Goal: Task Accomplishment & Management: Use online tool/utility

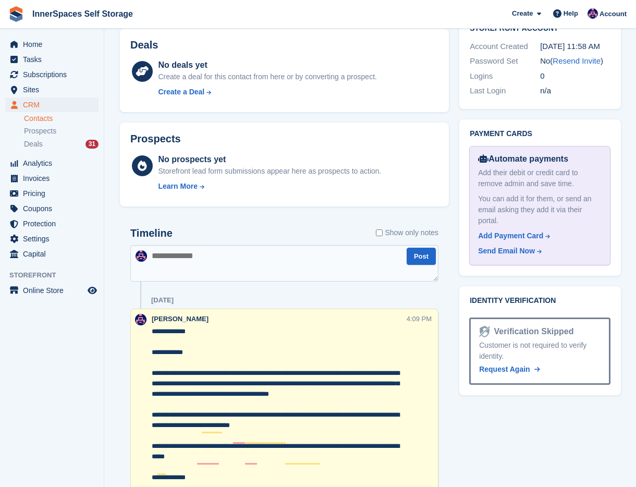
scroll to position [504, 0]
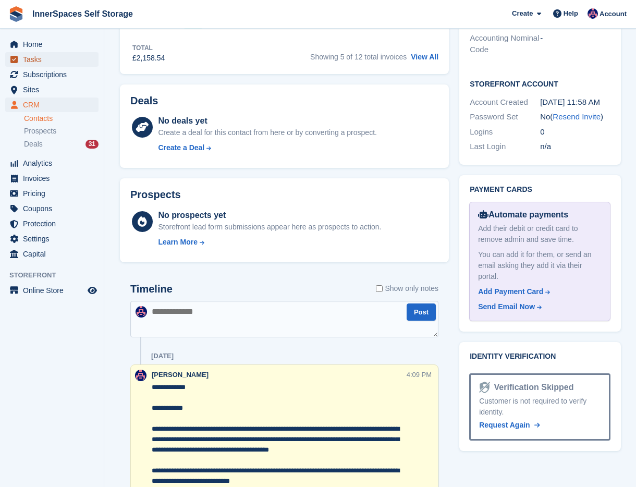
click at [40, 62] on span "Tasks" at bounding box center [54, 59] width 63 height 15
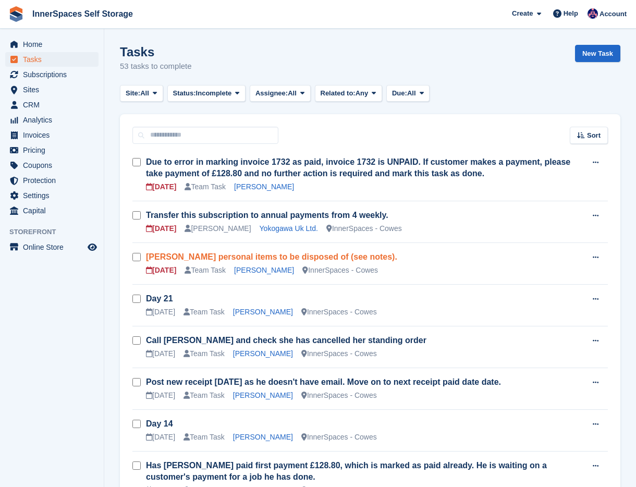
click at [160, 254] on link "P Sanders personal items to be disposed of (see notes)." at bounding box center [271, 256] width 251 height 9
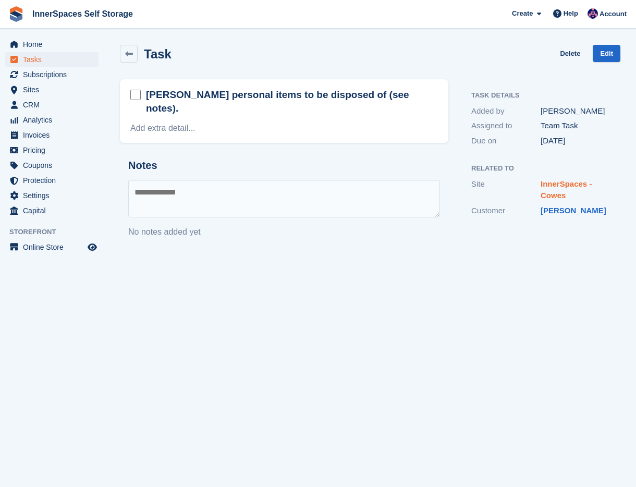
click at [550, 186] on link "InnerSpaces - Cowes" at bounding box center [566, 189] width 51 height 21
click at [559, 211] on link "Phil Sanders" at bounding box center [574, 210] width 66 height 9
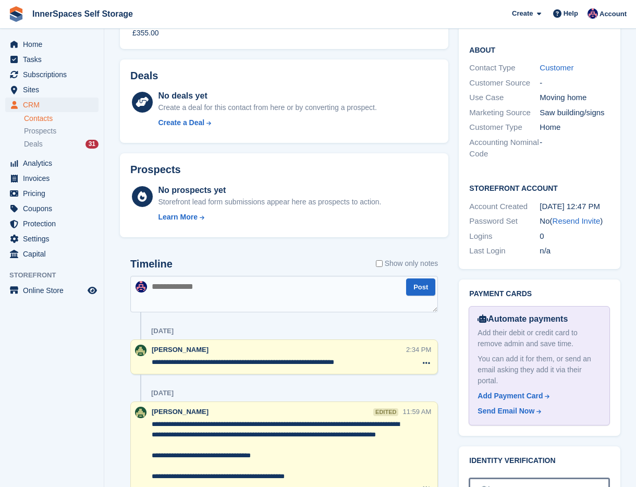
scroll to position [492, 0]
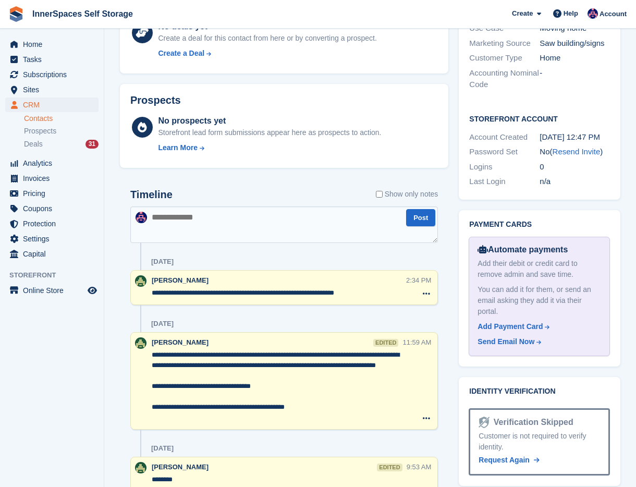
click at [272, 229] on textarea at bounding box center [284, 224] width 308 height 37
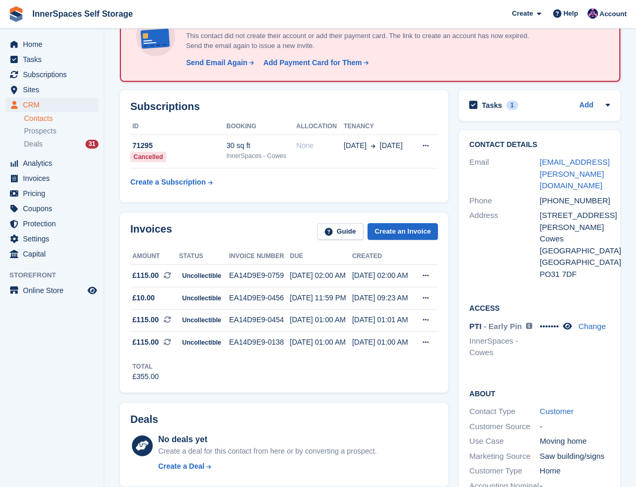
scroll to position [9, 0]
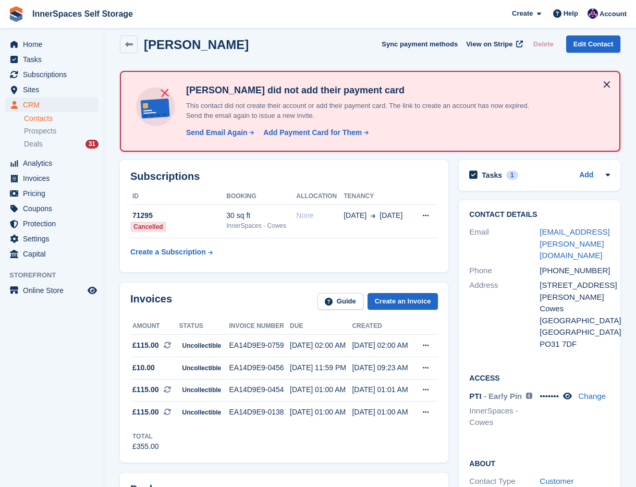
click at [486, 165] on div "Tasks 1 Add P Sanders personal items to be disposed of (see notes). 14 Aug" at bounding box center [540, 175] width 162 height 31
click at [486, 175] on h2 "Tasks" at bounding box center [492, 175] width 20 height 9
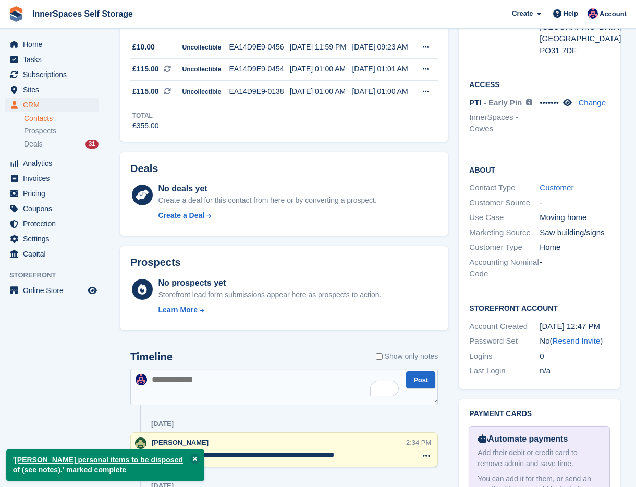
scroll to position [370, 0]
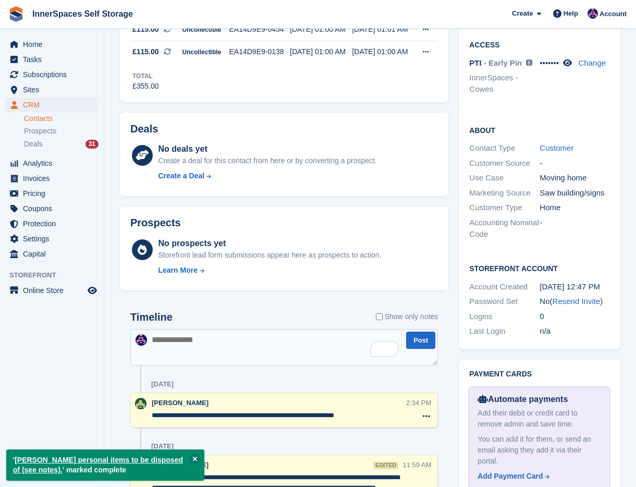
click at [181, 356] on textarea "To enrich screen reader interactions, please activate Accessibility in Grammarl…" at bounding box center [284, 347] width 308 height 37
type textarea "*"
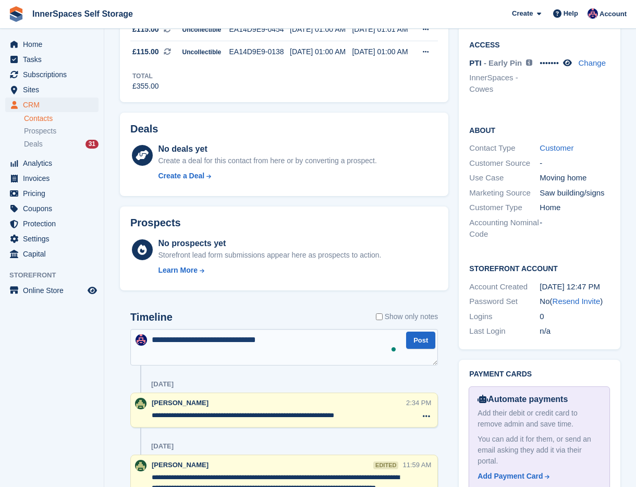
type textarea "**********"
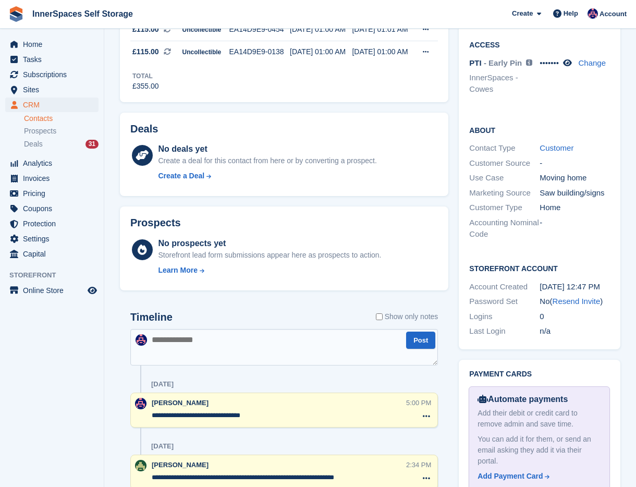
click at [246, 416] on textarea "**********" at bounding box center [278, 415] width 253 height 10
click at [251, 416] on textarea "**********" at bounding box center [278, 415] width 253 height 10
click at [250, 416] on textarea "**********" at bounding box center [278, 415] width 253 height 10
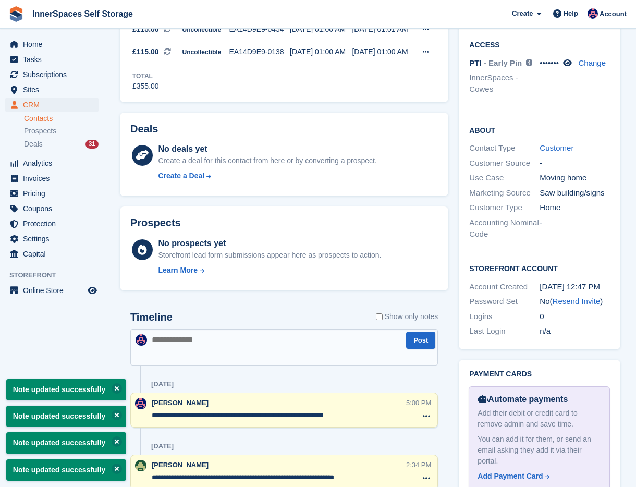
type textarea "**********"
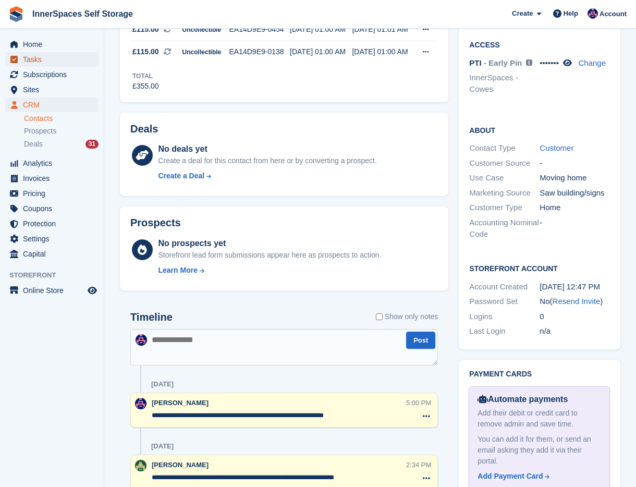
click at [41, 57] on span "Tasks" at bounding box center [54, 59] width 63 height 15
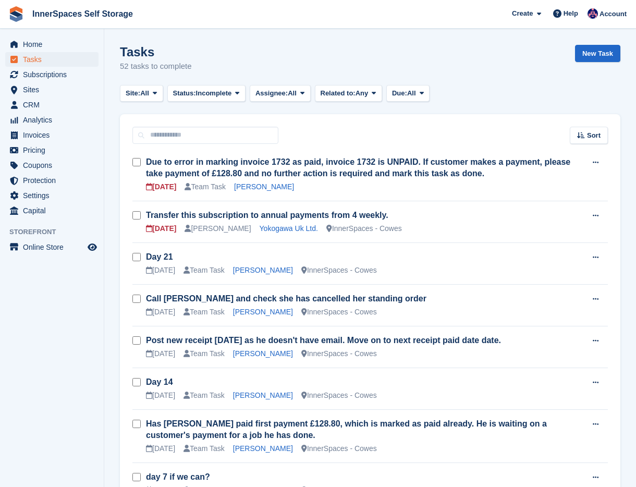
click at [168, 228] on div "08 Aug" at bounding box center [161, 228] width 30 height 11
click at [182, 219] on link "Transfer this subscription to annual payments from 4 weekly." at bounding box center [267, 215] width 242 height 9
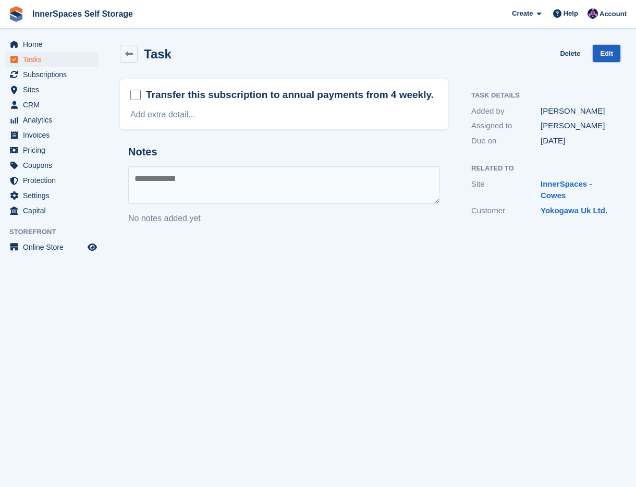
click at [610, 48] on link "Edit" at bounding box center [607, 53] width 28 height 17
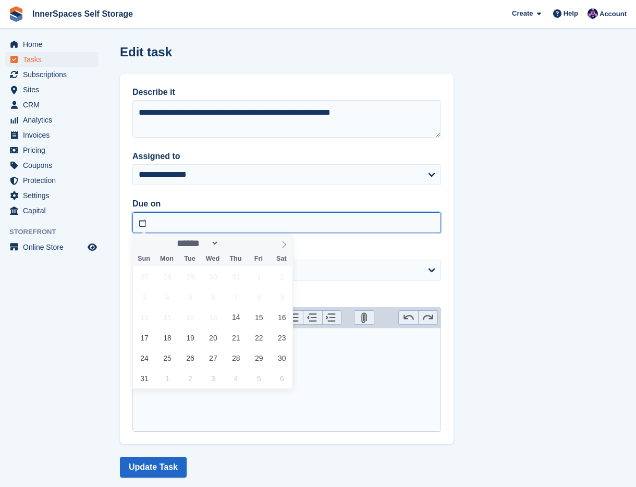
click at [153, 216] on input "text" at bounding box center [286, 222] width 309 height 21
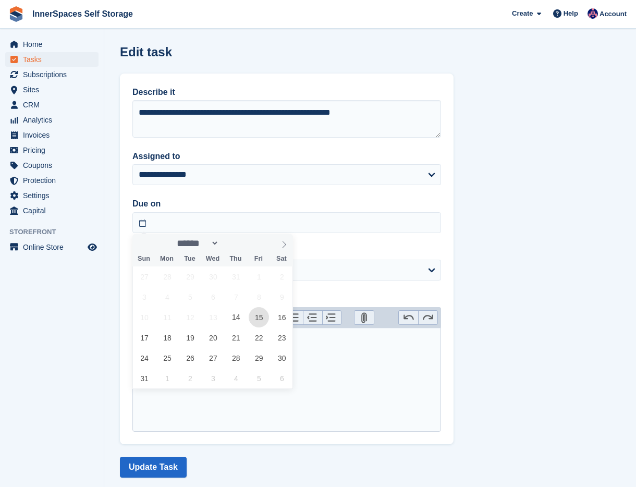
click at [254, 315] on span "15" at bounding box center [259, 317] width 20 height 20
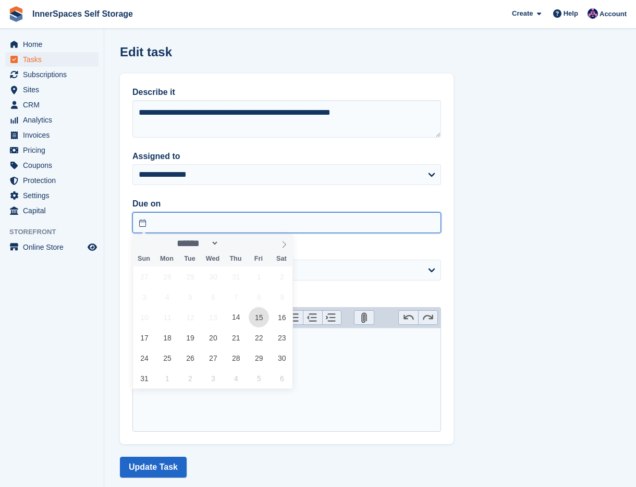
type input "**********"
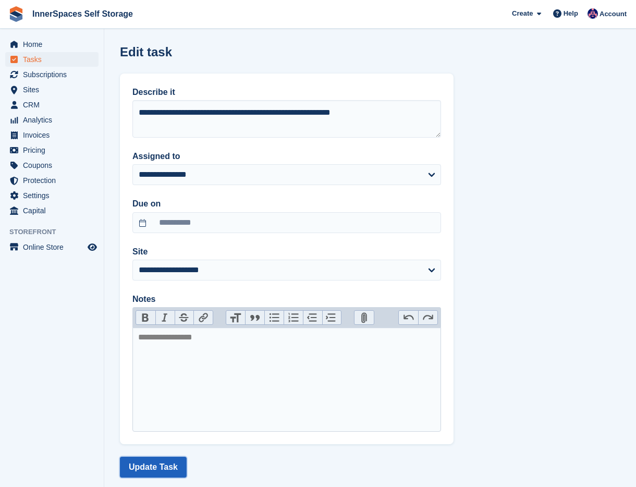
click at [150, 466] on button "Update Task" at bounding box center [153, 467] width 67 height 21
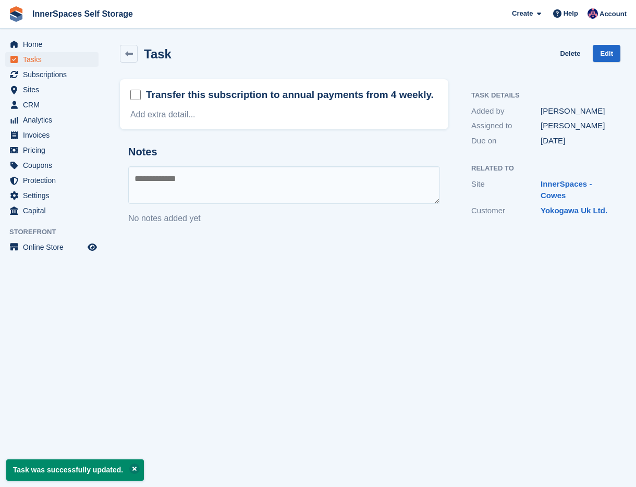
click at [42, 35] on div "Home Tasks Subscriptions Subscriptions Subscriptions Contracts Price increases …" at bounding box center [52, 126] width 104 height 186
click at [42, 44] on span "Home" at bounding box center [54, 44] width 63 height 15
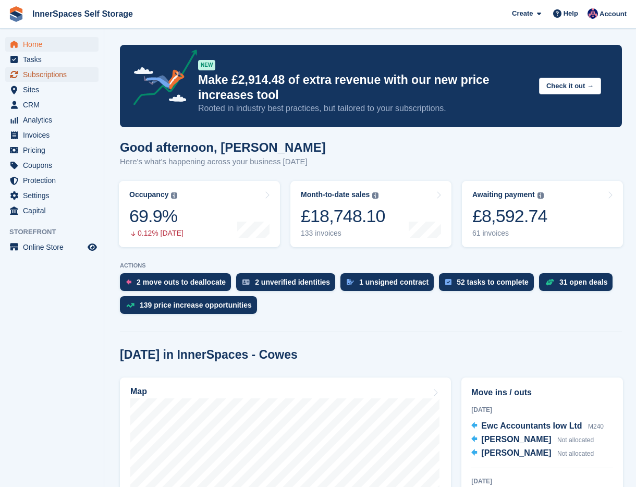
click at [41, 73] on span "Subscriptions" at bounding box center [54, 74] width 63 height 15
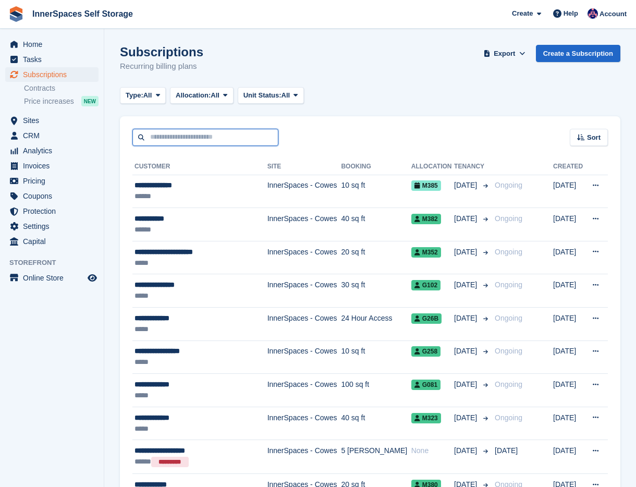
click at [262, 141] on input "text" at bounding box center [205, 137] width 146 height 17
type input "***"
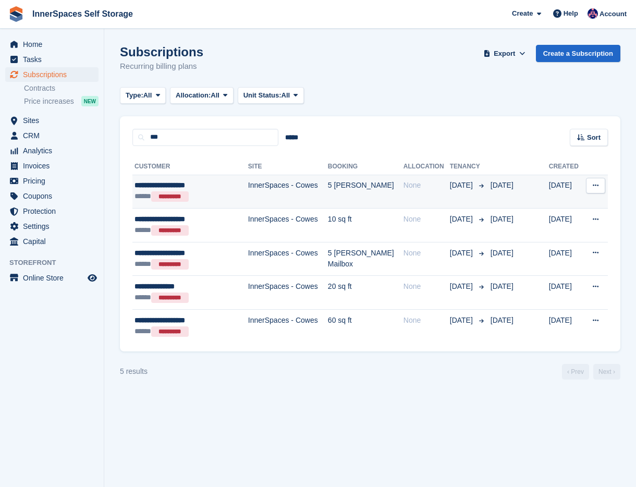
click at [216, 187] on div "**********" at bounding box center [184, 185] width 99 height 11
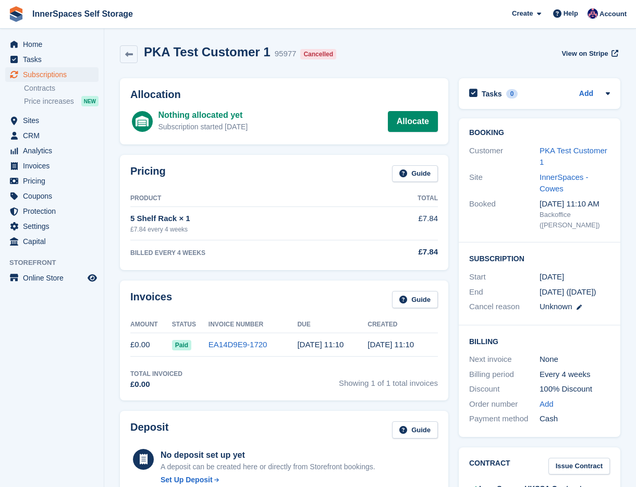
click at [565, 145] on div "PKA Test Customer 1" at bounding box center [575, 156] width 70 height 23
click at [565, 149] on link "PKA Test Customer 1" at bounding box center [574, 156] width 68 height 21
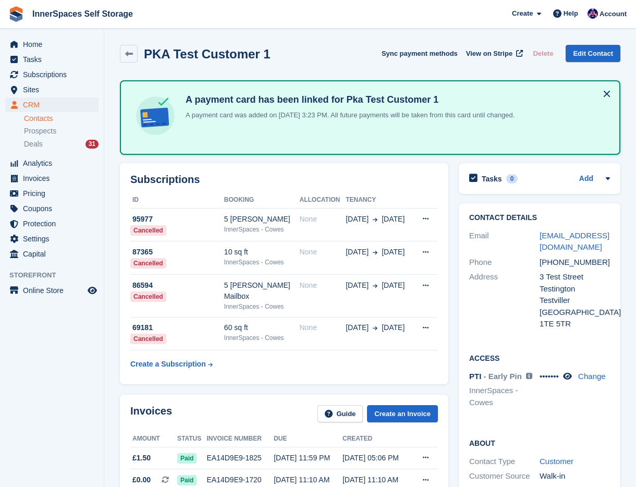
click at [581, 269] on div "[PHONE_NUMBER]" at bounding box center [575, 263] width 70 height 12
copy div "447796300281"
click at [46, 116] on link "Contacts" at bounding box center [61, 119] width 75 height 10
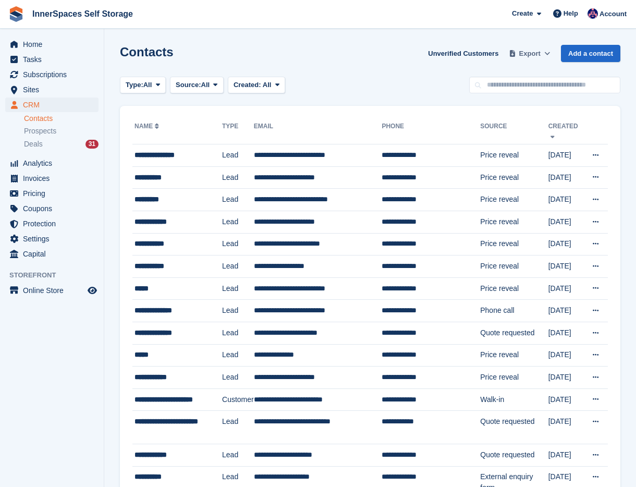
click at [528, 55] on span "Export" at bounding box center [529, 53] width 21 height 10
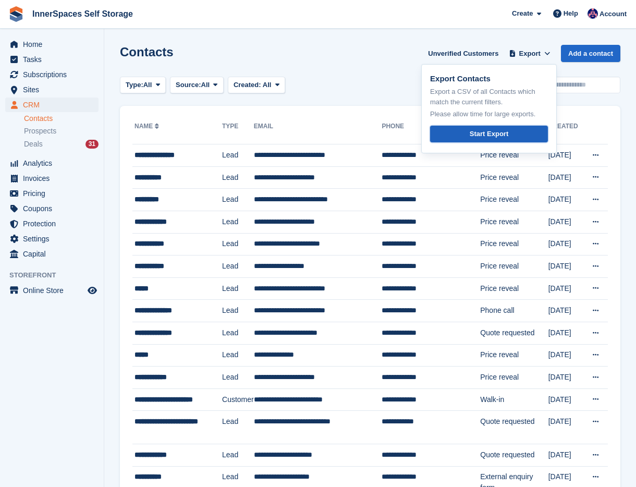
click at [479, 135] on div "Start Export" at bounding box center [489, 134] width 39 height 10
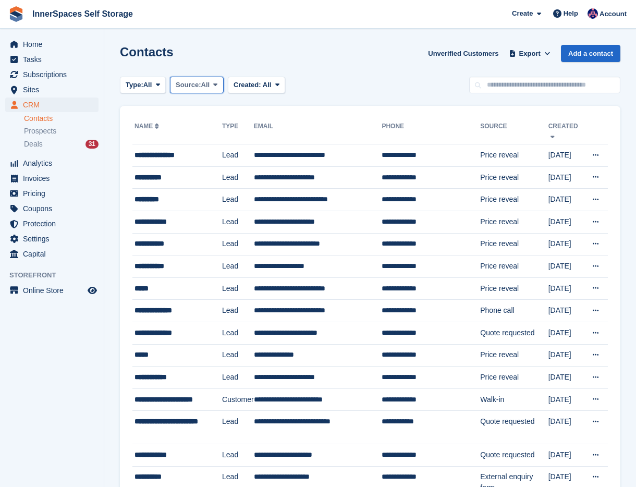
click at [223, 78] on button "Source: All" at bounding box center [197, 85] width 54 height 17
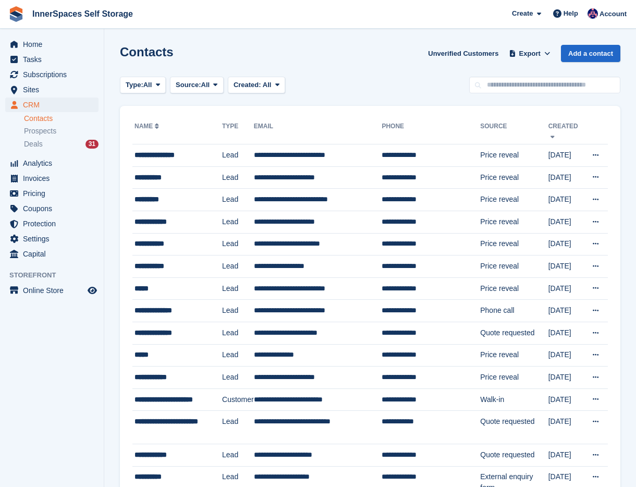
click at [371, 3] on span "InnerSpaces Self Storage Create Subscription Invoice Contact Deal Discount Page…" at bounding box center [318, 14] width 636 height 28
click at [366, 54] on div "Contacts Unverified Customers Export Export Contacts Export a CSV of all Contac…" at bounding box center [370, 60] width 501 height 30
click at [160, 81] on icon at bounding box center [158, 84] width 4 height 7
click at [151, 102] on link "All" at bounding box center [170, 109] width 91 height 19
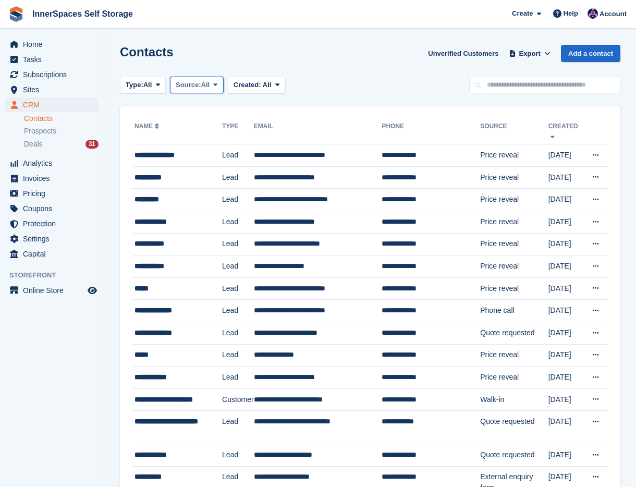
click at [221, 91] on button "Source: All" at bounding box center [197, 85] width 54 height 17
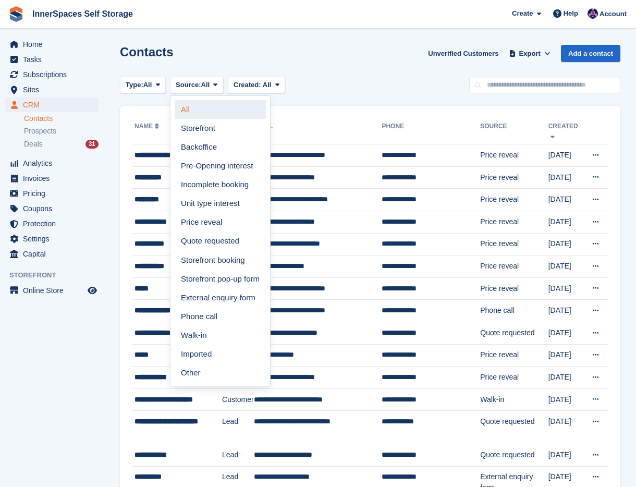
click at [221, 104] on link "All" at bounding box center [220, 109] width 91 height 19
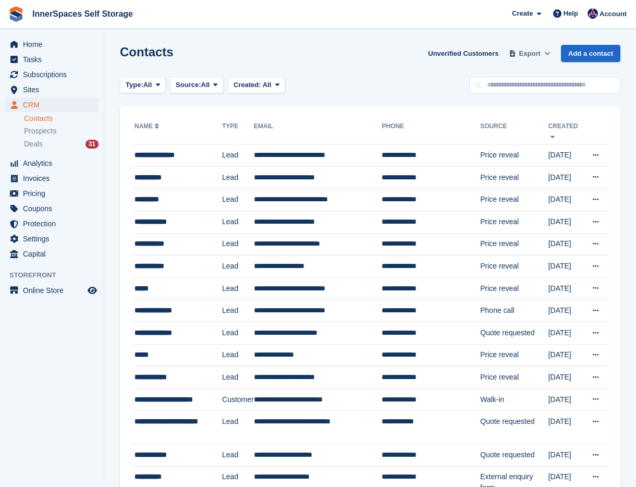
click at [533, 51] on span "Export" at bounding box center [529, 53] width 21 height 10
